Goal: Task Accomplishment & Management: Use online tool/utility

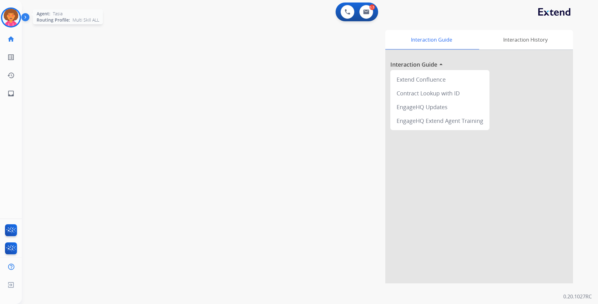
click at [14, 19] on img at bounding box center [11, 18] width 18 height 18
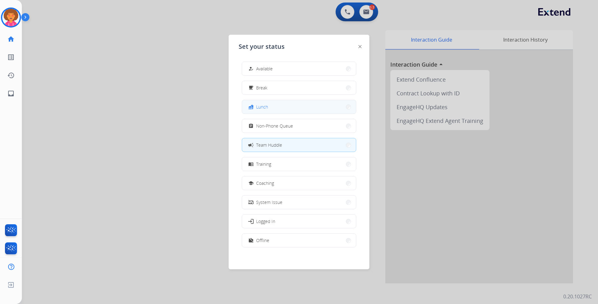
click at [294, 107] on button "fastfood Lunch" at bounding box center [299, 106] width 114 height 13
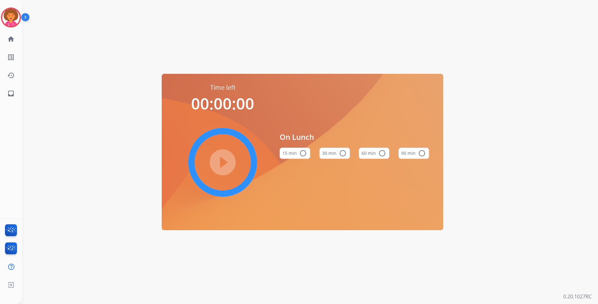
click at [378, 153] on button "60 min radio_button_unchecked" at bounding box center [374, 153] width 31 height 11
click at [226, 159] on mat-icon "play_circle_filled" at bounding box center [223, 163] width 8 height 8
